Goal: Task Accomplishment & Management: Use online tool/utility

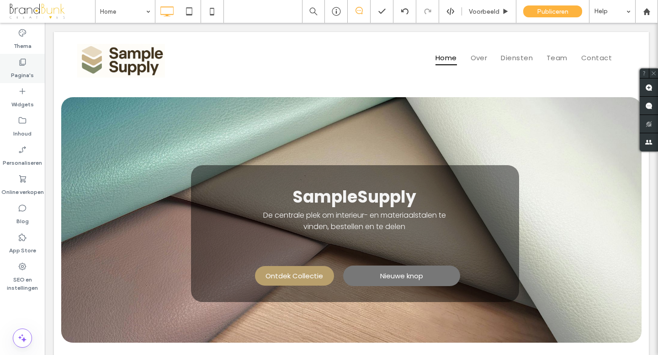
click at [22, 76] on label "Pagina's" at bounding box center [22, 73] width 23 height 13
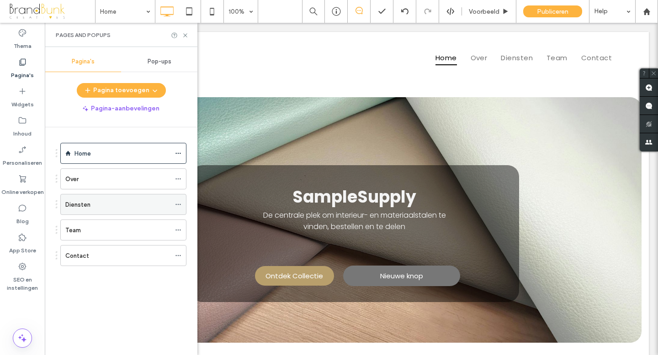
click at [178, 205] on icon at bounding box center [178, 204] width 6 height 6
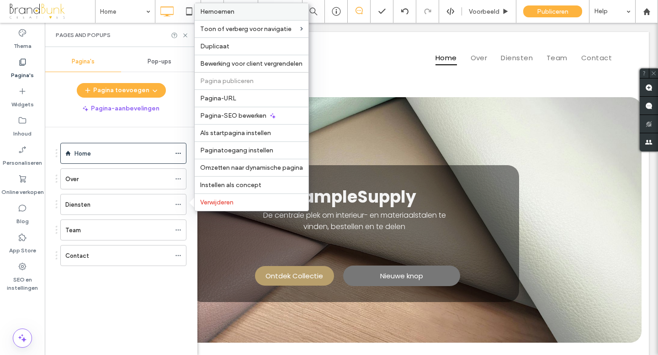
click at [236, 12] on label "Hernoemen" at bounding box center [251, 12] width 103 height 8
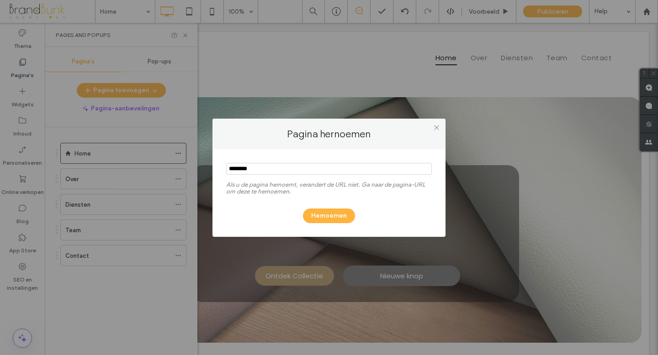
drag, startPoint x: 258, startPoint y: 167, endPoint x: 229, endPoint y: 170, distance: 29.0
click at [227, 170] on input "notEmpty" at bounding box center [329, 169] width 206 height 12
type input "**********"
click at [314, 215] on button "Hernoemen" at bounding box center [329, 216] width 52 height 15
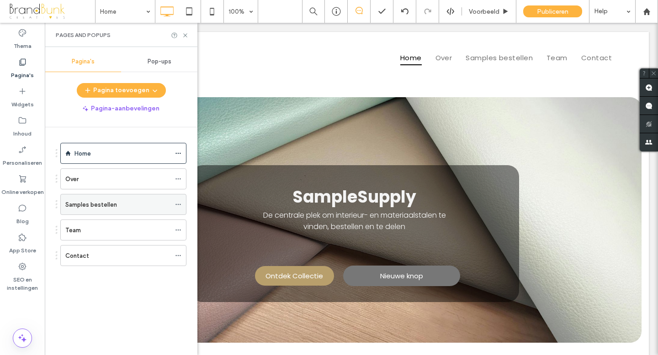
click at [178, 204] on icon at bounding box center [178, 204] width 6 height 6
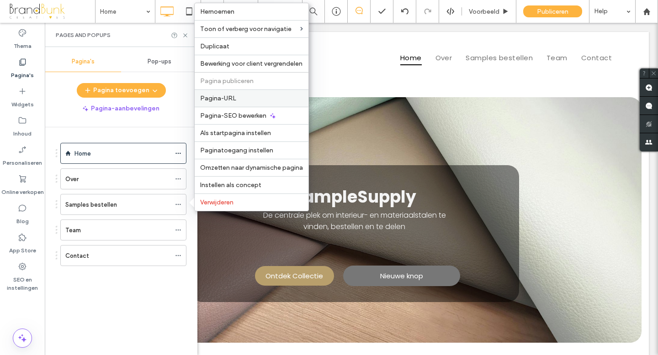
click at [229, 99] on span "Pagina-URL" at bounding box center [218, 99] width 36 height 8
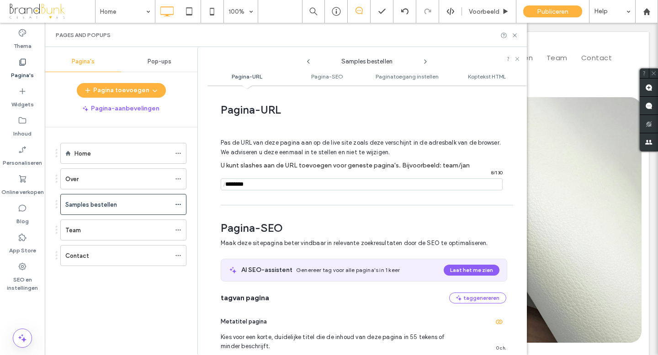
scroll to position [5, 0]
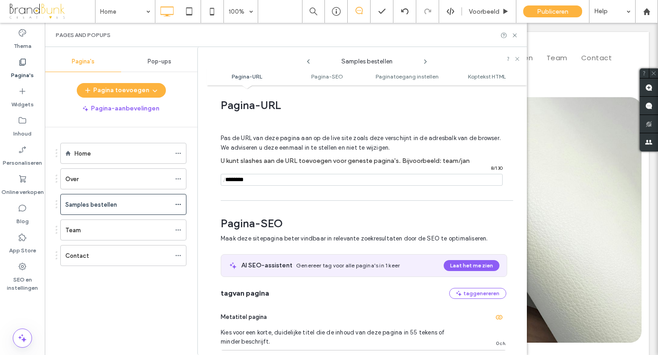
drag, startPoint x: 252, startPoint y: 180, endPoint x: 221, endPoint y: 180, distance: 31.1
click at [221, 180] on div "/ 8 / 130" at bounding box center [362, 180] width 282 height 12
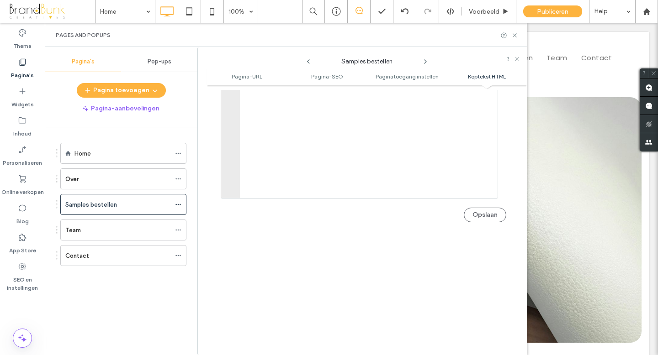
scroll to position [1022, 0]
type input "**********"
click at [474, 211] on button "Opslaan" at bounding box center [485, 208] width 42 height 15
click at [514, 35] on use at bounding box center [515, 35] width 4 height 4
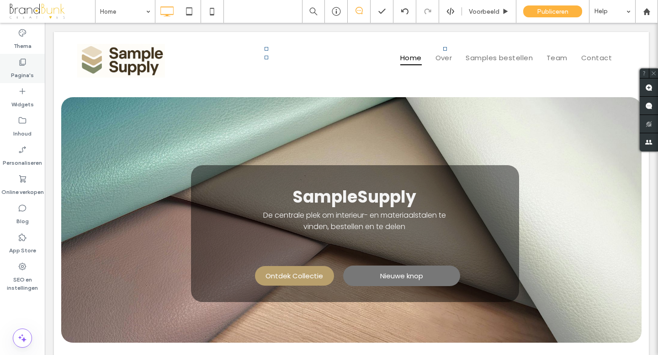
click at [26, 76] on label "Pagina's" at bounding box center [22, 73] width 23 height 13
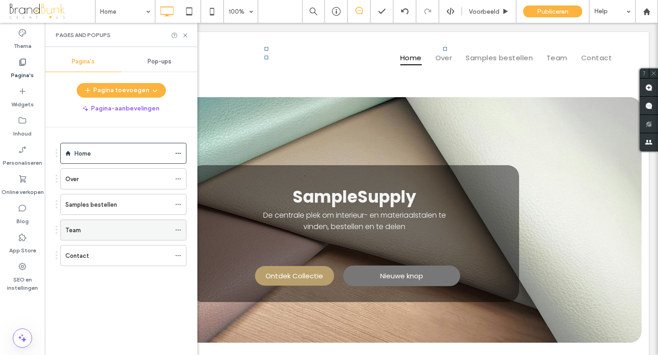
click at [176, 230] on icon at bounding box center [178, 230] width 6 height 6
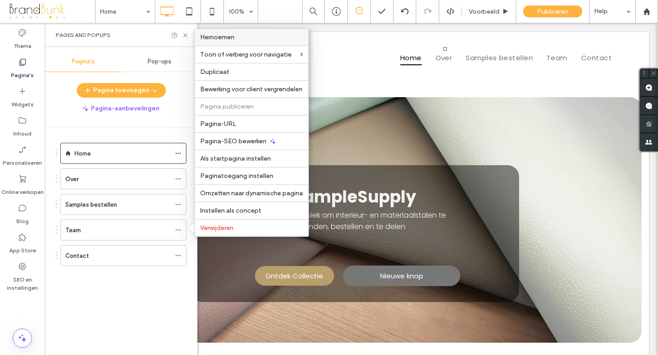
click at [227, 38] on span "Hernoemen" at bounding box center [217, 37] width 34 height 8
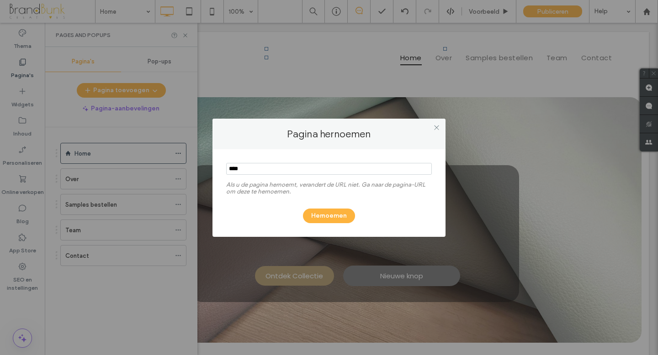
drag, startPoint x: 246, startPoint y: 166, endPoint x: 227, endPoint y: 167, distance: 19.2
click at [227, 167] on input "notEmpty" at bounding box center [329, 169] width 206 height 12
type input "**********"
click at [324, 219] on button "Hernoemen" at bounding box center [329, 216] width 52 height 15
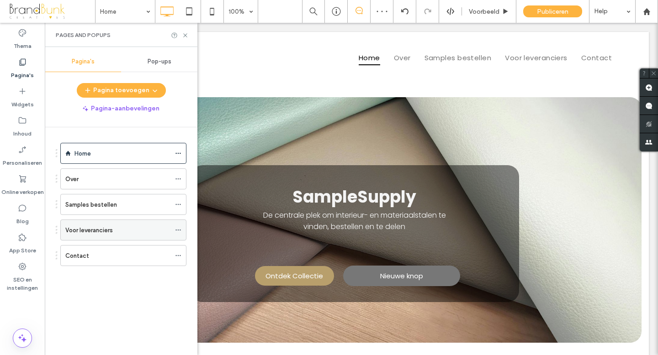
click at [180, 230] on icon at bounding box center [178, 230] width 6 height 6
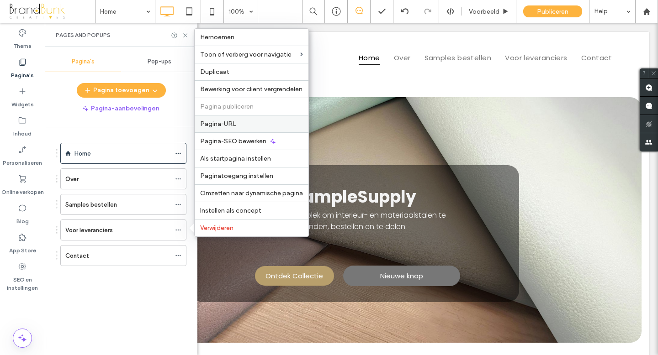
click at [235, 127] on span "Pagina-URL" at bounding box center [218, 124] width 36 height 8
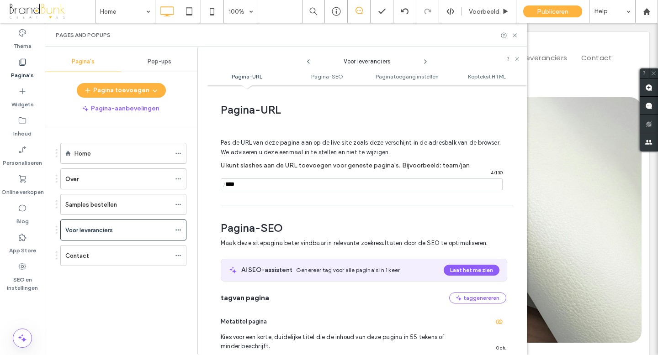
scroll to position [5, 0]
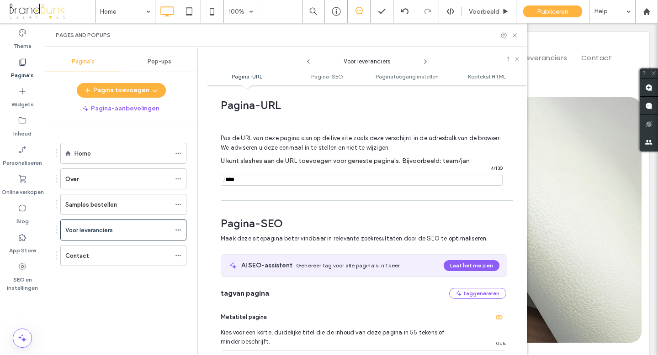
drag, startPoint x: 242, startPoint y: 182, endPoint x: 224, endPoint y: 182, distance: 18.3
click at [224, 182] on div "/ 4 / 130" at bounding box center [362, 180] width 282 height 12
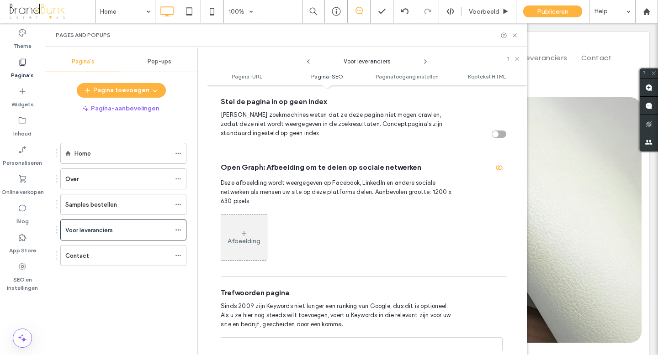
scroll to position [909, 0]
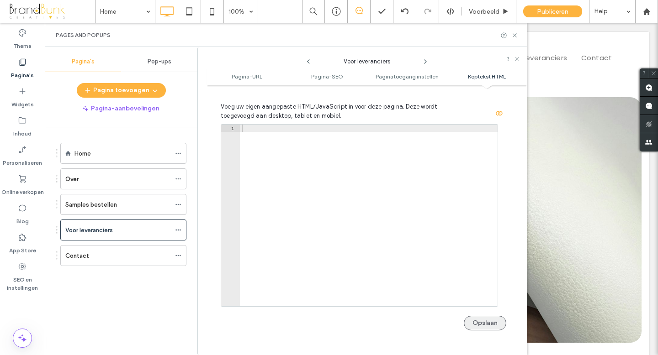
type input "**********"
click at [483, 325] on button "Opslaan" at bounding box center [485, 323] width 42 height 15
click at [514, 36] on icon at bounding box center [514, 35] width 7 height 7
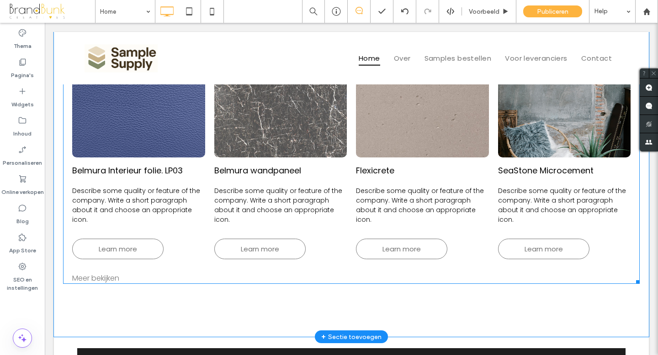
scroll to position [393, 0]
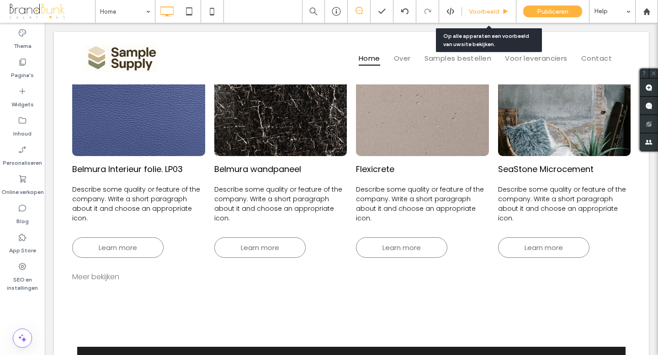
click at [489, 12] on span "Voorbeeld" at bounding box center [484, 12] width 31 height 8
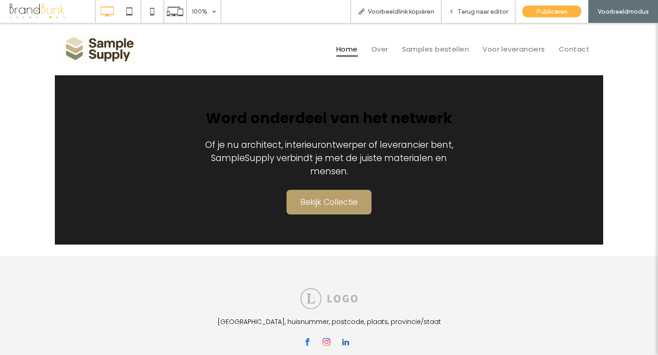
scroll to position [688, 0]
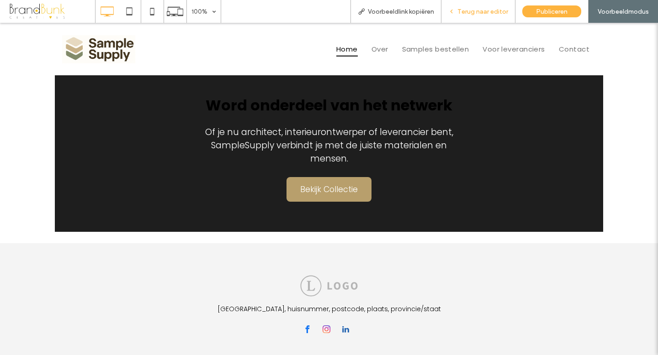
click at [464, 16] on div "Terug naar editor" at bounding box center [478, 11] width 74 height 23
click at [479, 14] on span "Terug naar editor" at bounding box center [482, 12] width 51 height 8
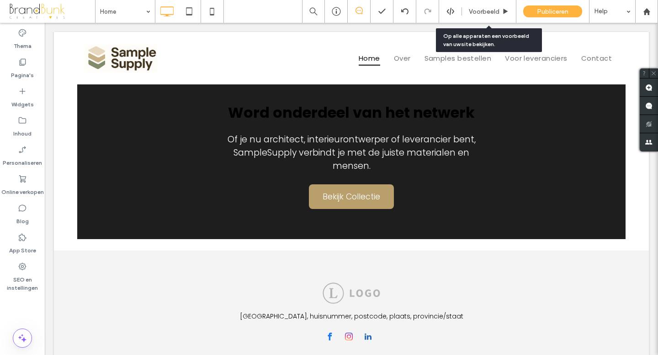
scroll to position [686, 0]
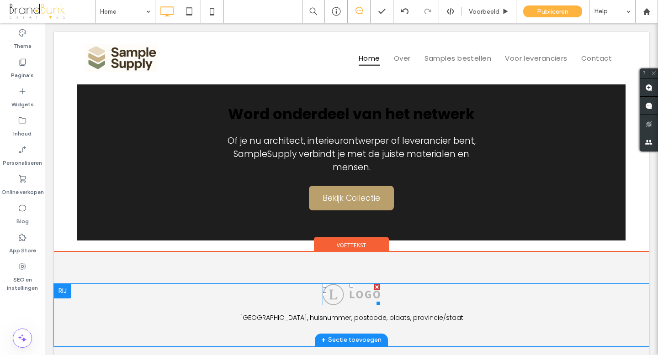
click at [359, 284] on img at bounding box center [352, 294] width 58 height 21
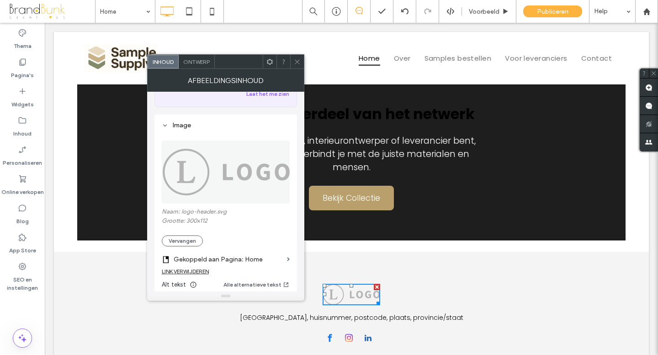
scroll to position [74, 0]
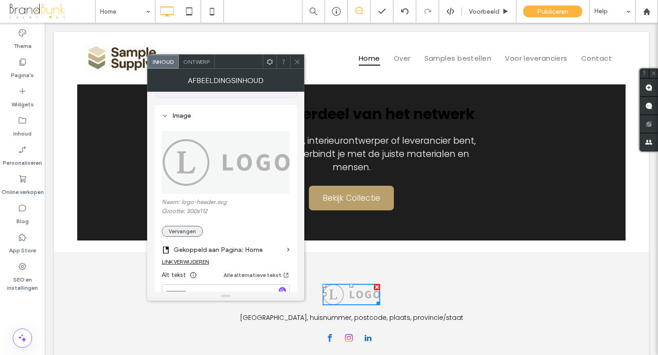
click at [190, 233] on button "Vervangen" at bounding box center [182, 231] width 41 height 11
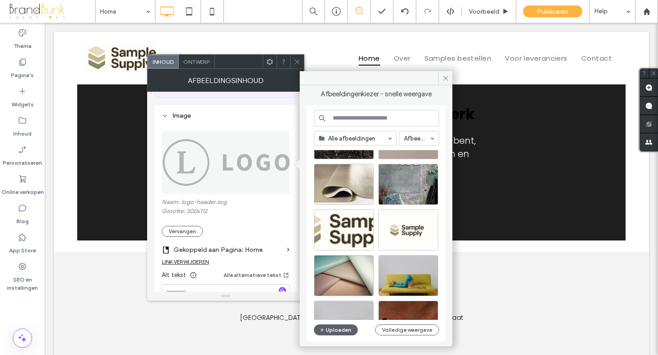
scroll to position [136, 0]
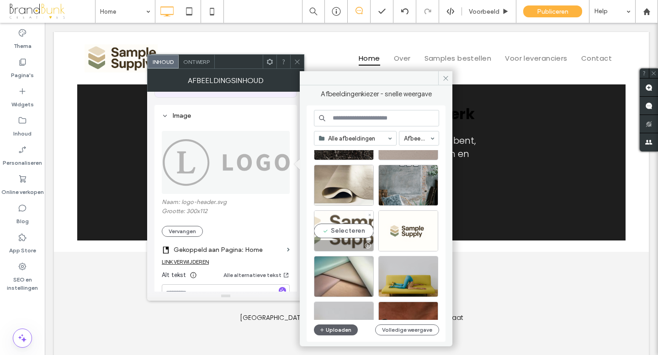
click at [344, 233] on div "Selecteren" at bounding box center [344, 231] width 60 height 41
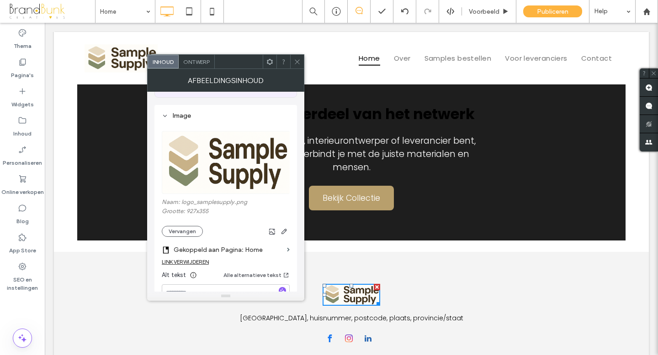
click at [296, 65] on span at bounding box center [297, 62] width 7 height 14
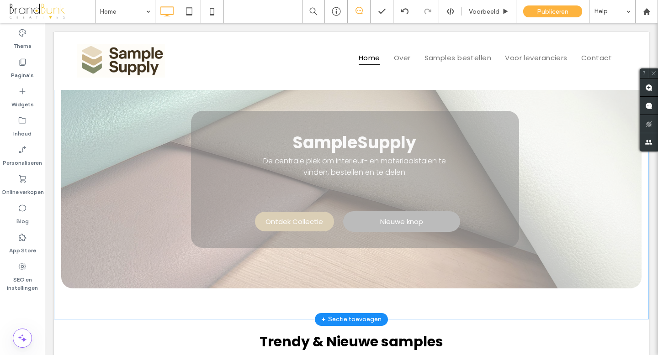
scroll to position [48, 0]
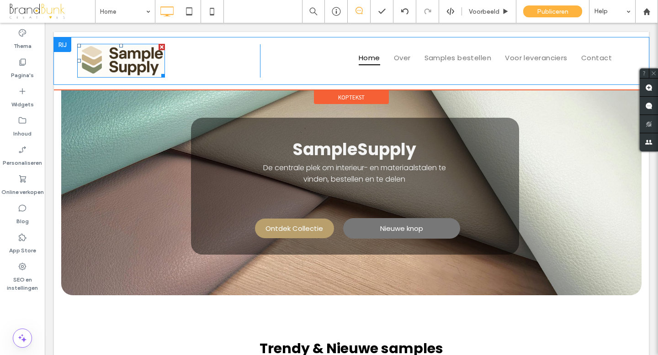
click at [134, 59] on img at bounding box center [121, 61] width 88 height 34
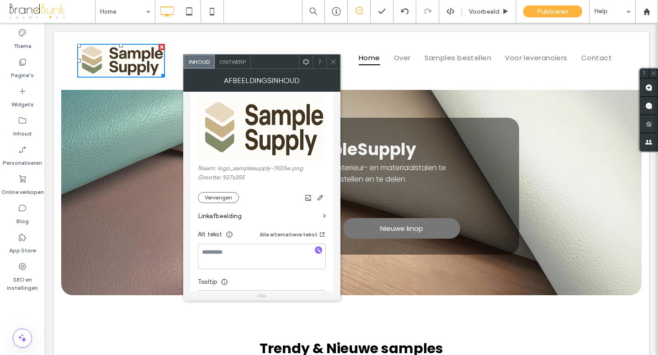
scroll to position [112, 0]
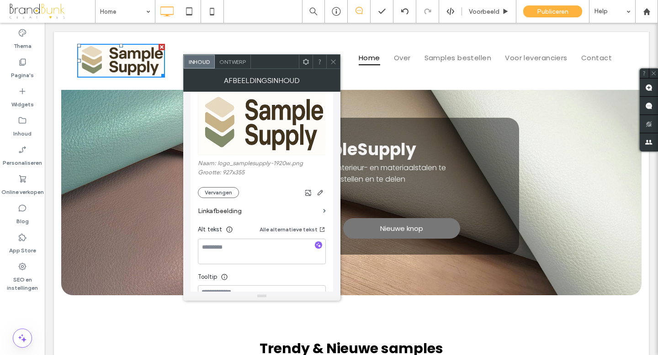
click at [227, 213] on label "Linkafbeelding" at bounding box center [259, 211] width 122 height 17
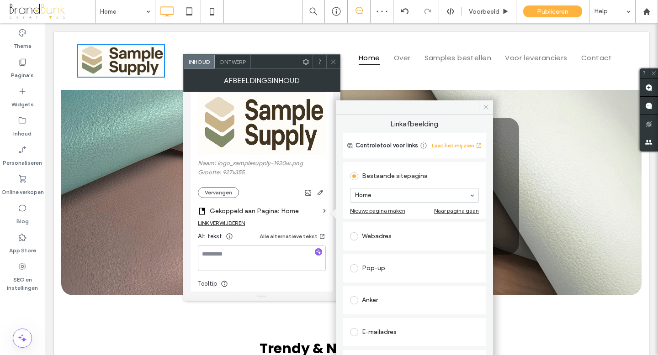
click at [486, 107] on use at bounding box center [486, 107] width 5 height 5
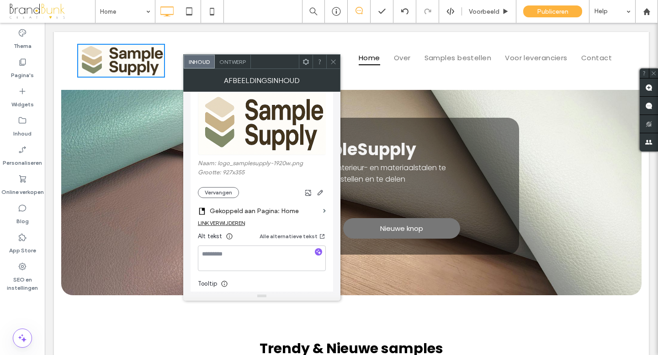
click at [334, 63] on icon at bounding box center [333, 61] width 7 height 7
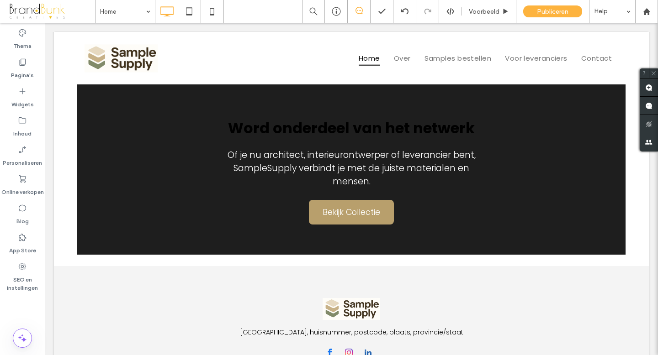
scroll to position [704, 0]
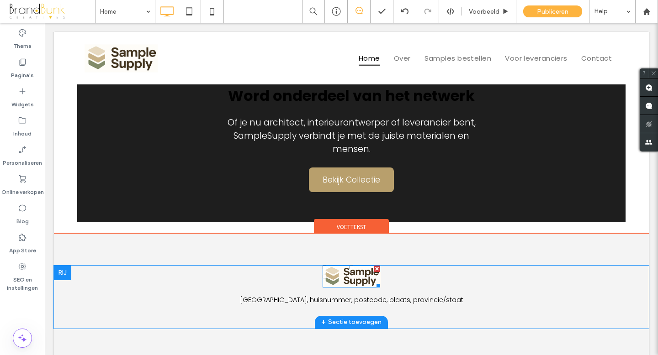
click at [355, 266] on img at bounding box center [352, 277] width 58 height 22
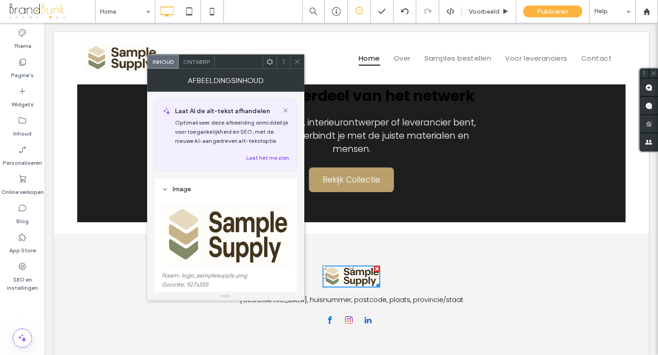
click at [297, 63] on icon at bounding box center [297, 61] width 7 height 7
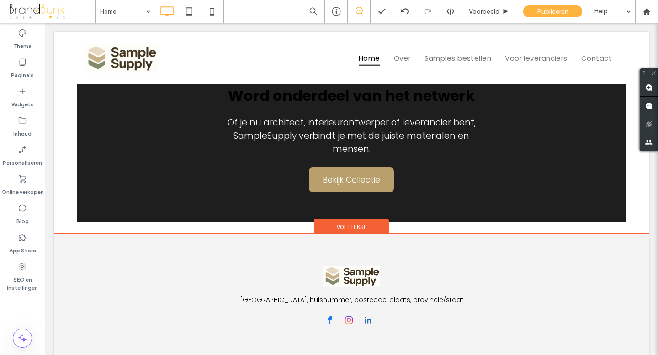
click at [365, 223] on span "Voettekst" at bounding box center [351, 227] width 29 height 8
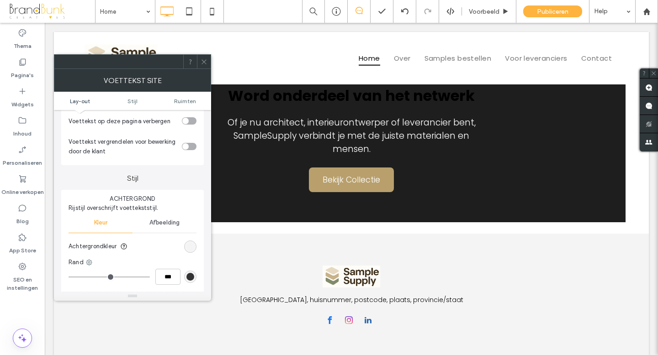
scroll to position [37, 0]
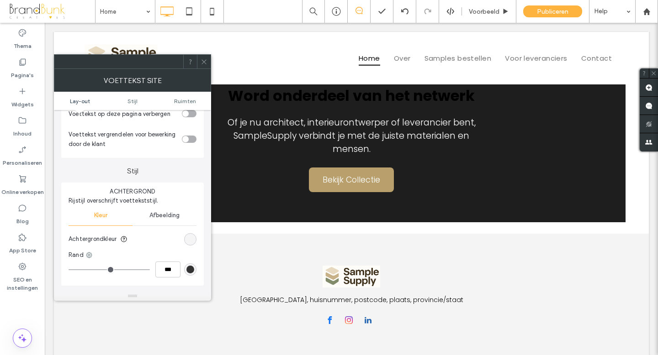
click at [190, 239] on div "rgb(244, 244, 244)" at bounding box center [190, 240] width 8 height 8
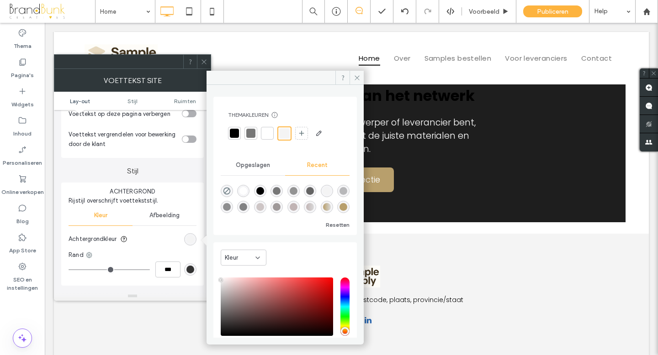
click at [244, 190] on div "rgba(255, 255, 255, 1)" at bounding box center [243, 191] width 8 height 8
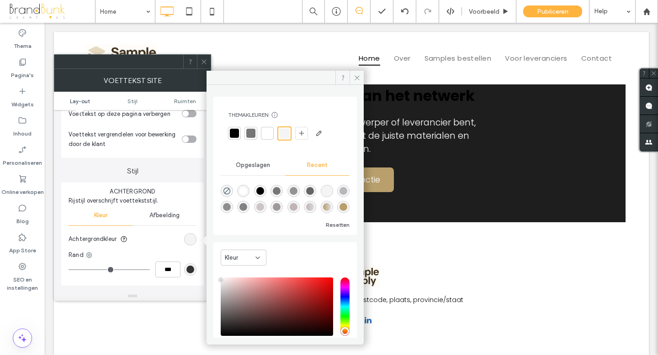
type input "*******"
click at [359, 77] on icon at bounding box center [357, 77] width 7 height 7
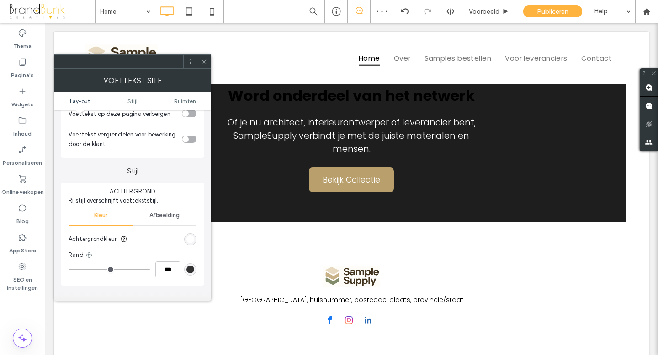
click at [203, 68] on span at bounding box center [204, 62] width 7 height 14
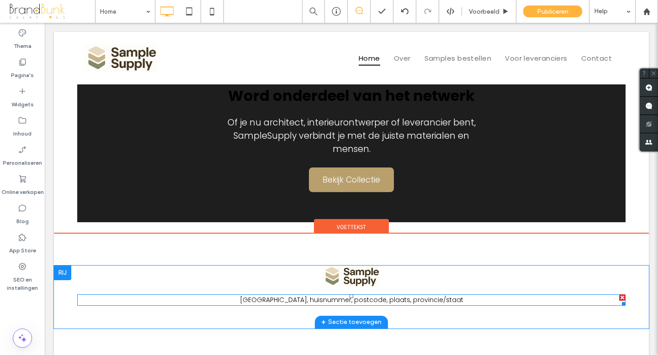
click at [372, 296] on div "[GEOGRAPHIC_DATA], huisnummer, postcode, plaats, provincie/staat" at bounding box center [351, 301] width 548 height 10
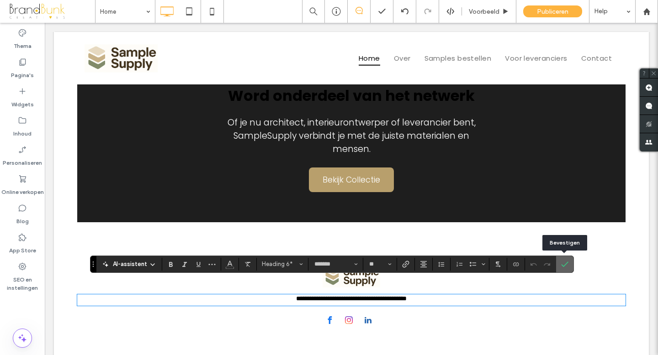
click at [564, 264] on icon "Bevestigen" at bounding box center [564, 264] width 7 height 7
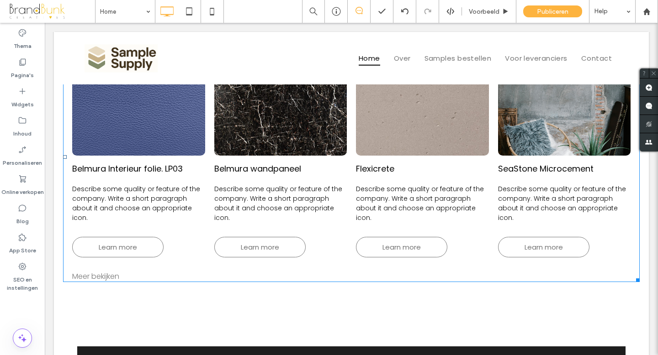
scroll to position [400, 0]
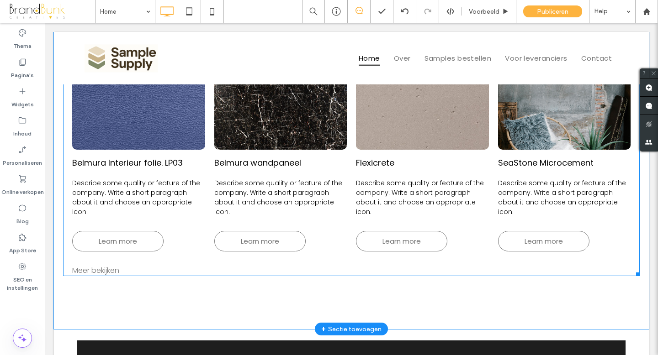
click at [307, 261] on div "Belmura Interieur folie. LP03 Describe some quality or feature of the company. …" at bounding box center [351, 145] width 576 height 239
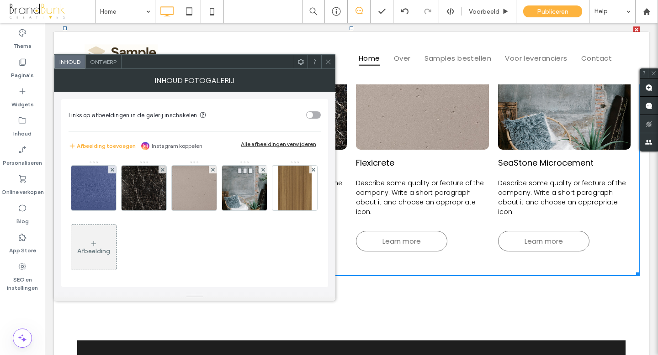
click at [112, 66] on div "Ontwerp" at bounding box center [103, 62] width 36 height 14
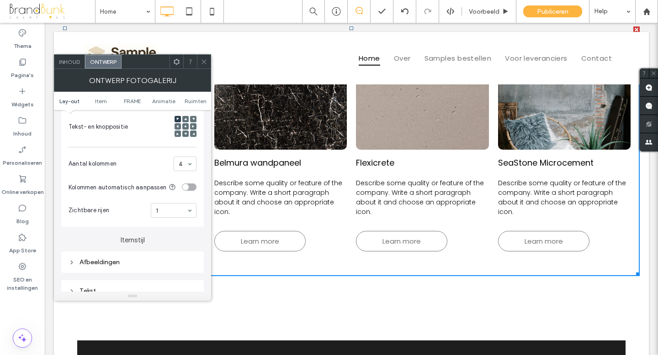
scroll to position [218, 0]
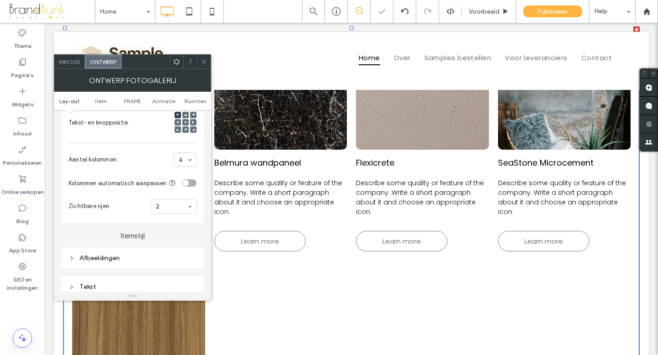
click at [206, 61] on icon at bounding box center [204, 61] width 7 height 7
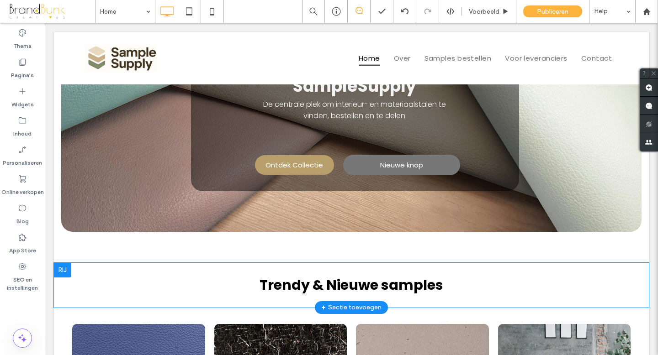
scroll to position [112, 0]
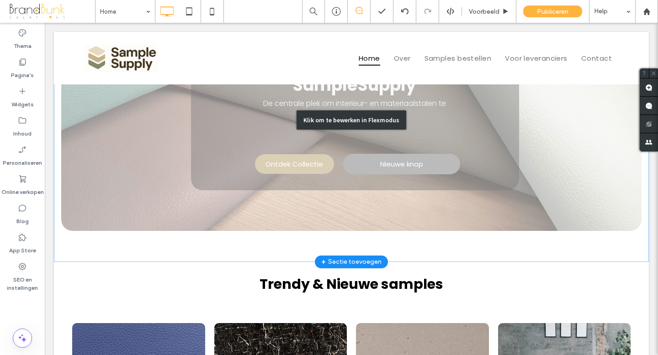
click at [418, 162] on div "Klik om te bewerken in Flexmodus" at bounding box center [351, 120] width 595 height 284
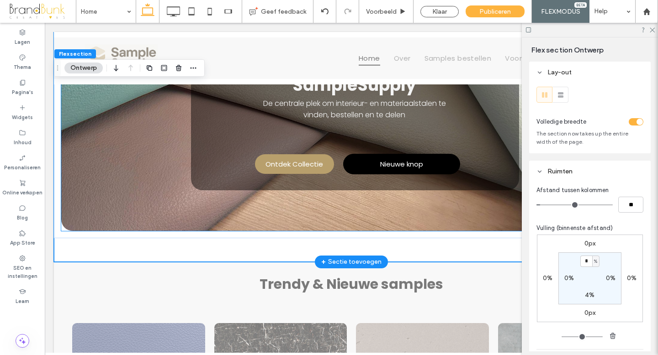
click at [418, 162] on span "Nieuwe knop" at bounding box center [401, 164] width 43 height 11
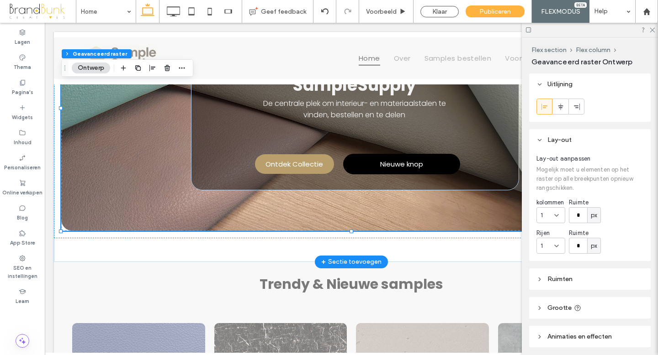
click at [411, 162] on span "Nieuwe knop" at bounding box center [401, 164] width 43 height 11
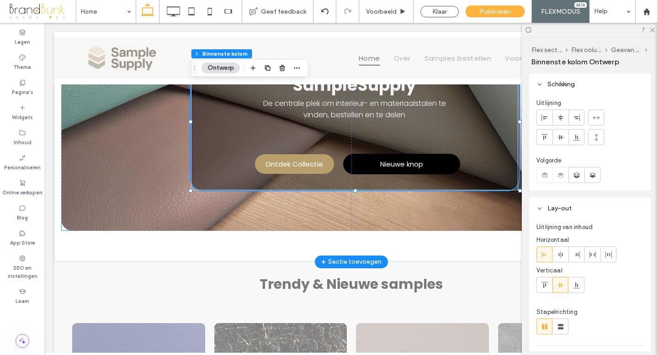
click at [411, 162] on span "Nieuwe knop" at bounding box center [401, 164] width 43 height 11
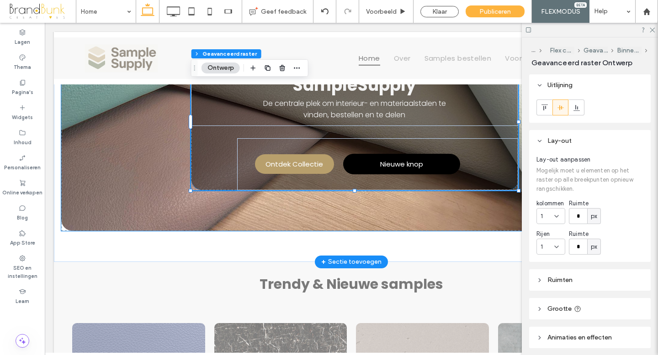
click at [411, 162] on span "Nieuwe knop" at bounding box center [401, 164] width 43 height 11
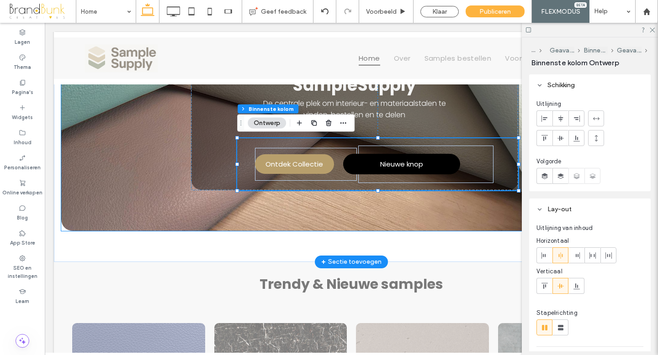
click at [411, 162] on span "Nieuwe knop" at bounding box center [401, 164] width 43 height 11
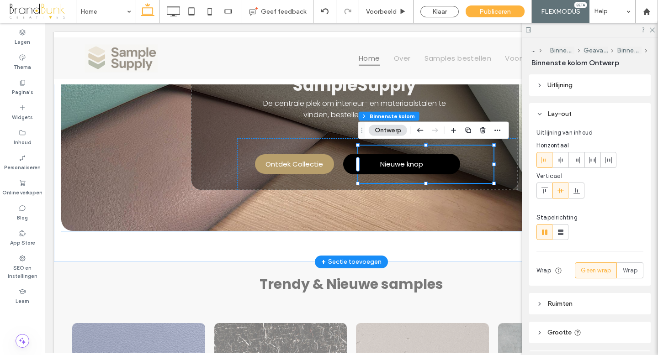
click at [411, 162] on span "Nieuwe knop" at bounding box center [401, 164] width 43 height 11
click at [411, 162] on div "Nieuwe knop" at bounding box center [401, 164] width 117 height 21
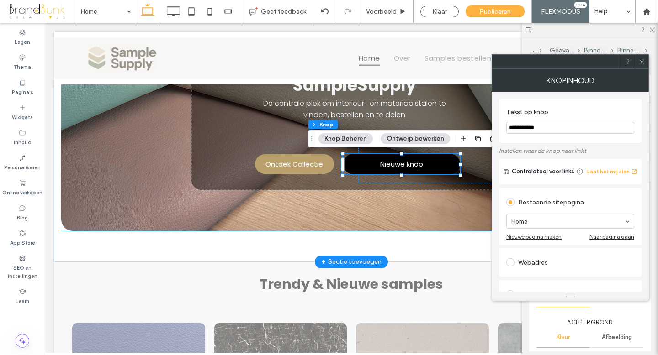
type input "**"
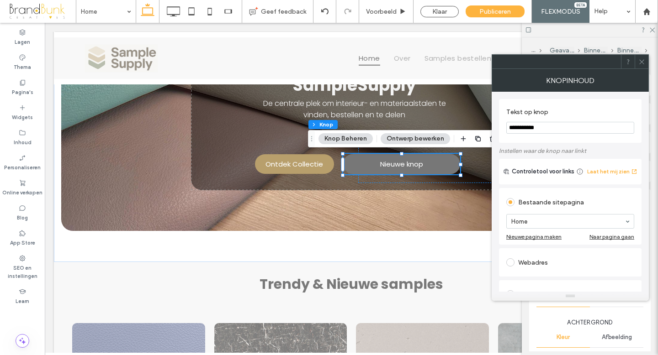
drag, startPoint x: 545, startPoint y: 129, endPoint x: 508, endPoint y: 129, distance: 36.5
click at [508, 129] on input "**********" at bounding box center [570, 128] width 128 height 12
type input "**********"
click at [642, 62] on icon at bounding box center [641, 61] width 7 height 7
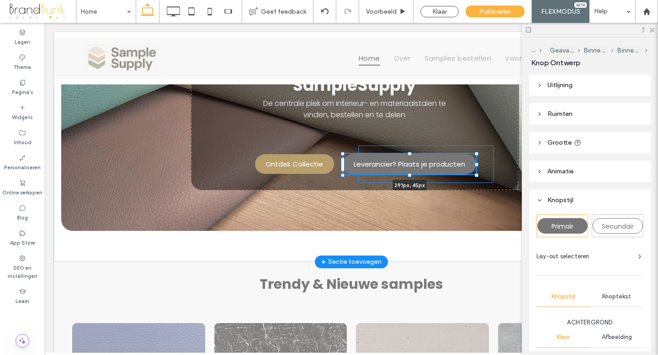
drag, startPoint x: 459, startPoint y: 165, endPoint x: 475, endPoint y: 164, distance: 16.0
click at [475, 164] on div at bounding box center [477, 165] width 4 height 4
type input "***"
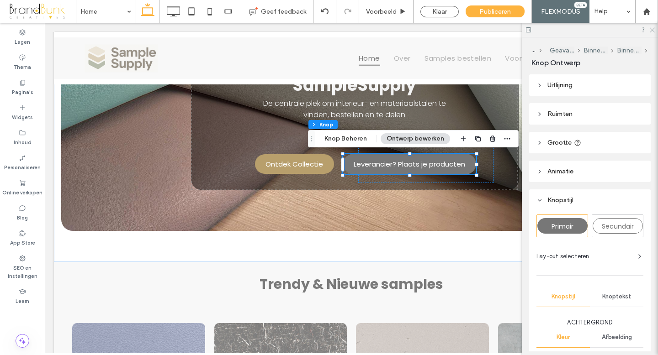
click at [651, 30] on icon at bounding box center [652, 29] width 6 height 6
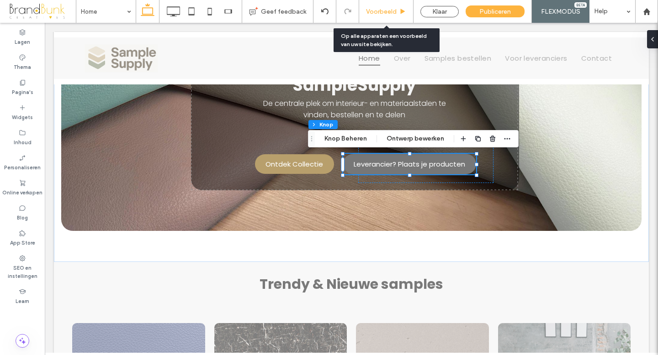
drag, startPoint x: 388, startPoint y: 11, endPoint x: 412, endPoint y: 80, distance: 73.5
click at [388, 11] on span "Voorbeeld" at bounding box center [381, 12] width 31 height 8
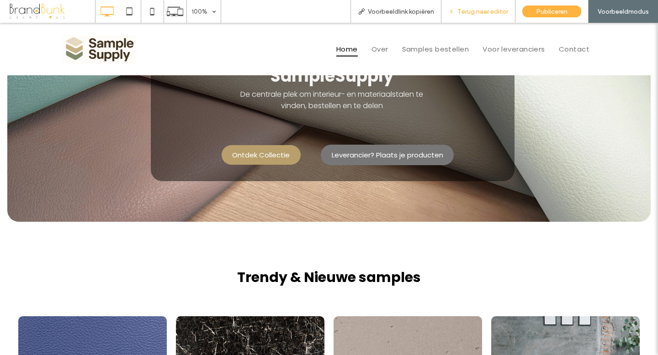
click at [470, 13] on span "Terug naar editor" at bounding box center [482, 12] width 51 height 8
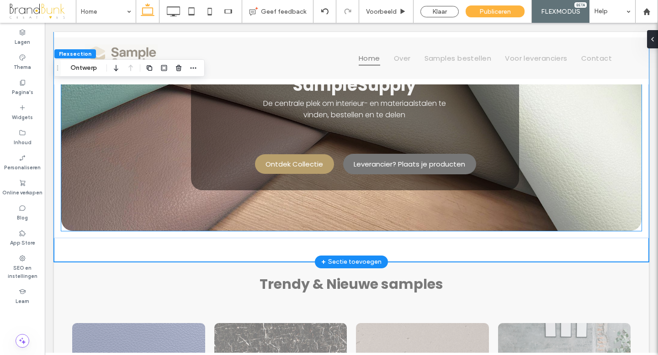
click at [283, 172] on link "Ontdek Collectie" at bounding box center [294, 164] width 79 height 20
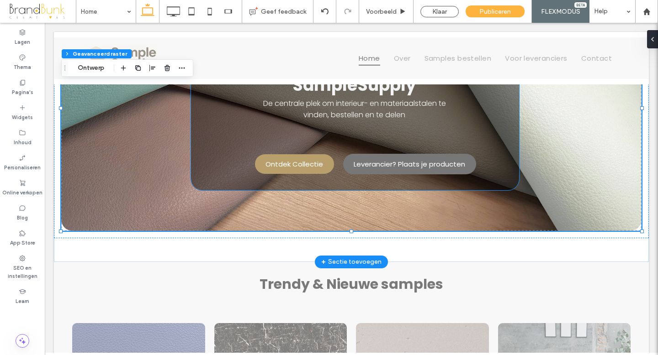
click at [283, 167] on span "Ontdek Collectie" at bounding box center [294, 164] width 58 height 11
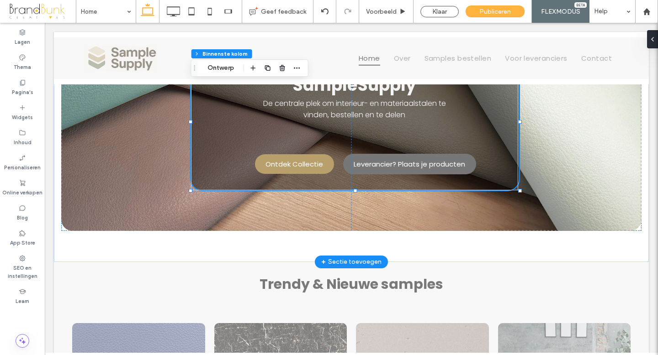
click at [285, 169] on span "Ontdek Collectie" at bounding box center [294, 164] width 58 height 11
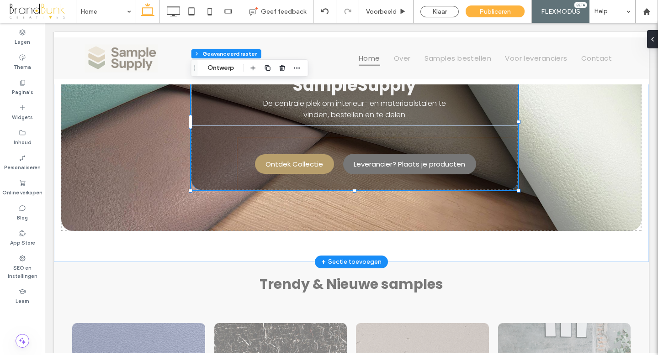
click at [238, 164] on div "Ontdek Collectie Leverancier? Plaats je producten" at bounding box center [377, 164] width 280 height 52
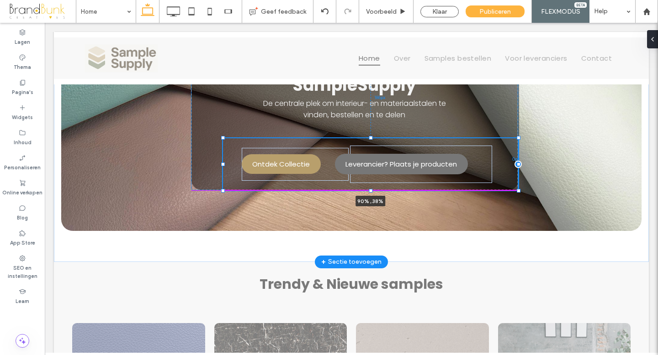
drag, startPoint x: 237, startPoint y: 165, endPoint x: 222, endPoint y: 166, distance: 14.2
click at [222, 166] on div at bounding box center [223, 165] width 4 height 4
type input "**"
type input "****"
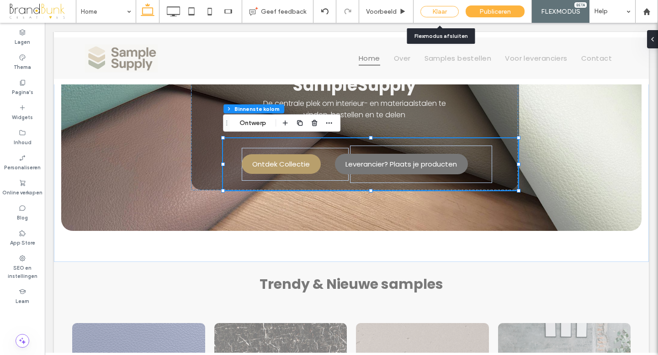
click at [447, 11] on div "Klaar" at bounding box center [439, 11] width 38 height 11
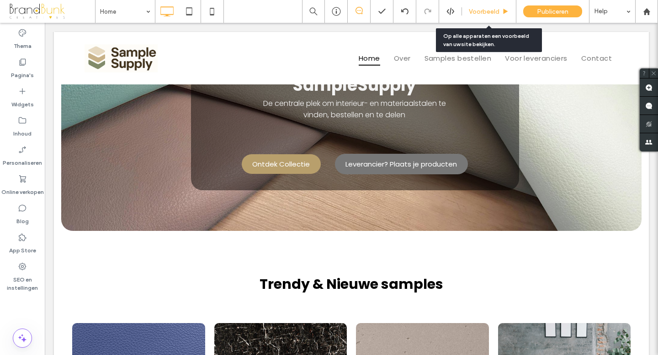
click at [480, 11] on span "Voorbeeld" at bounding box center [484, 12] width 31 height 8
